Goal: Find contact information: Find contact information

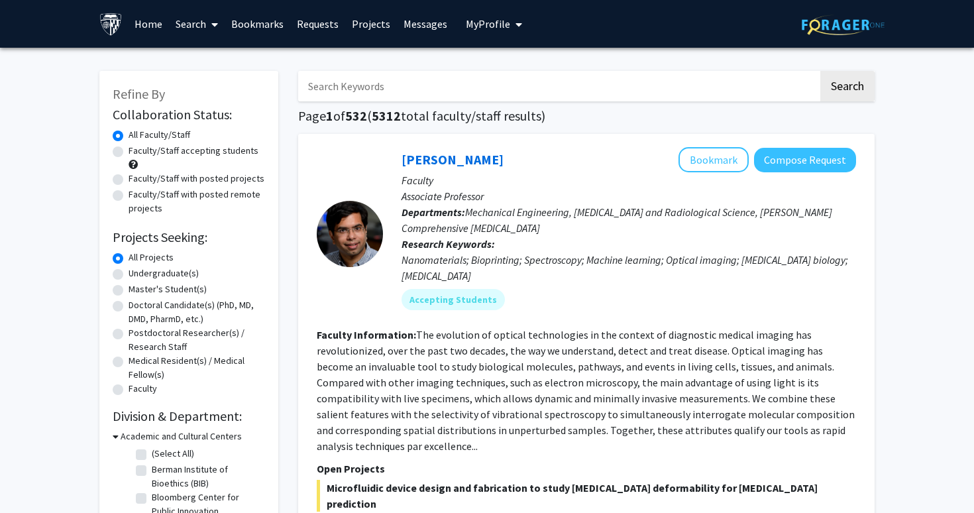
click at [149, 268] on label "Undergraduate(s)" at bounding box center [164, 273] width 70 height 14
click at [137, 268] on input "Undergraduate(s)" at bounding box center [133, 270] width 9 height 9
radio input "true"
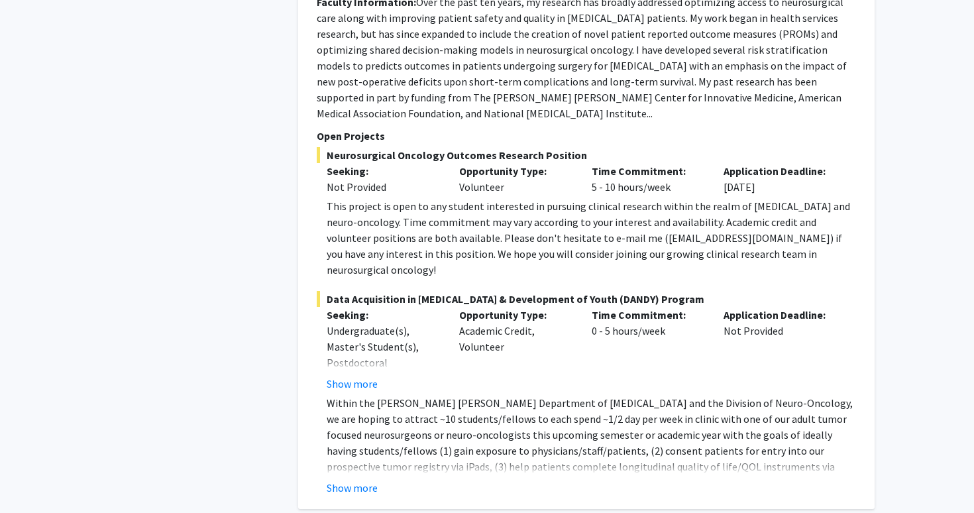
scroll to position [1503, 0]
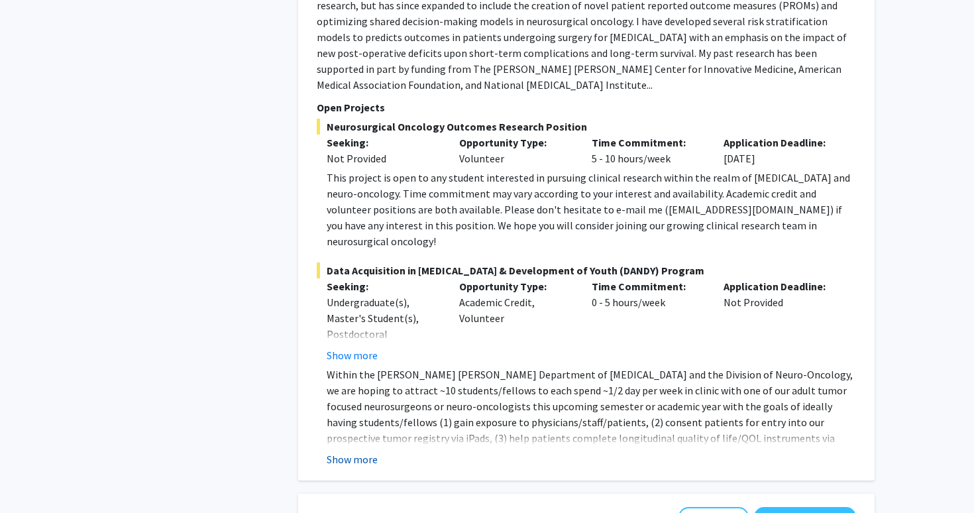
click at [376, 451] on button "Show more" at bounding box center [352, 459] width 51 height 16
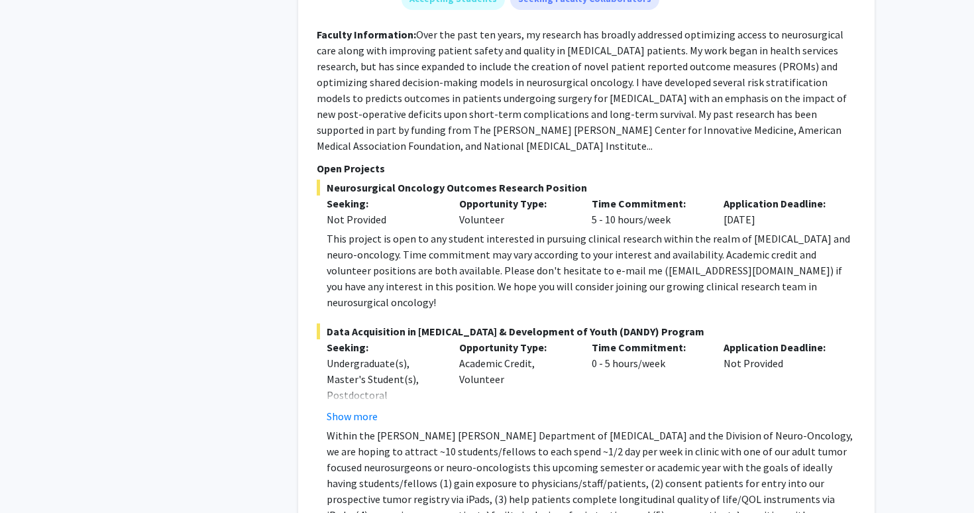
scroll to position [1441, 0]
drag, startPoint x: 611, startPoint y: 207, endPoint x: 705, endPoint y: 211, distance: 94.2
click at [705, 232] on div "This project is open to any student interested in pursuing clinical research wi…" at bounding box center [591, 272] width 529 height 80
copy div "[EMAIL_ADDRESS][DOMAIN_NAME])"
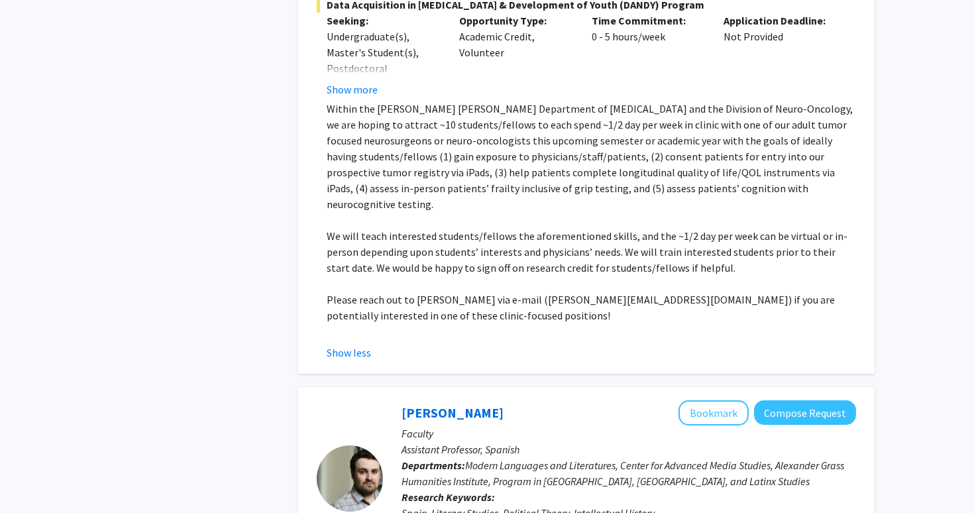
scroll to position [1982, 0]
